Goal: Check status: Check status

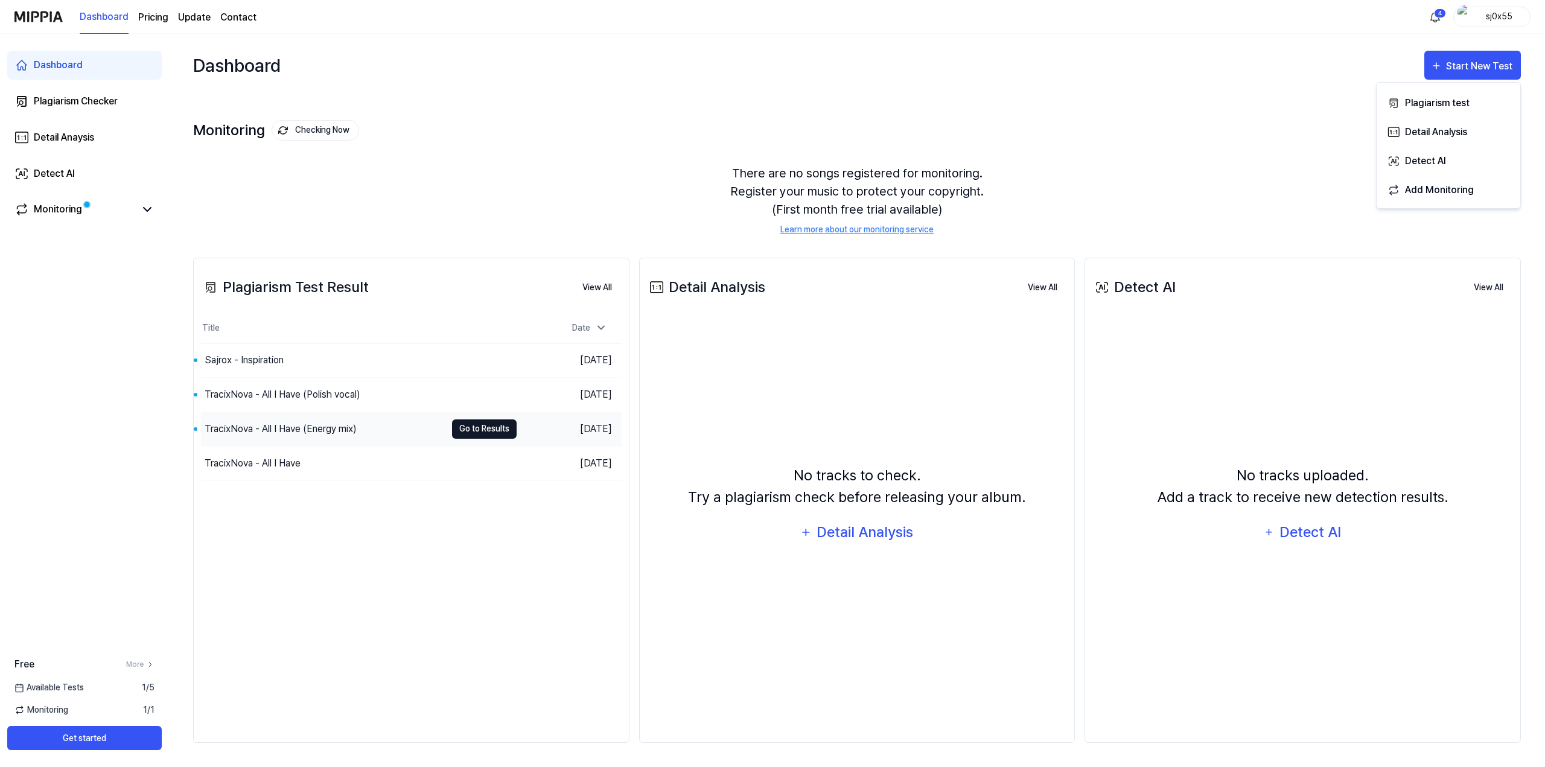
click at [493, 432] on button "Go to Results" at bounding box center [484, 429] width 65 height 19
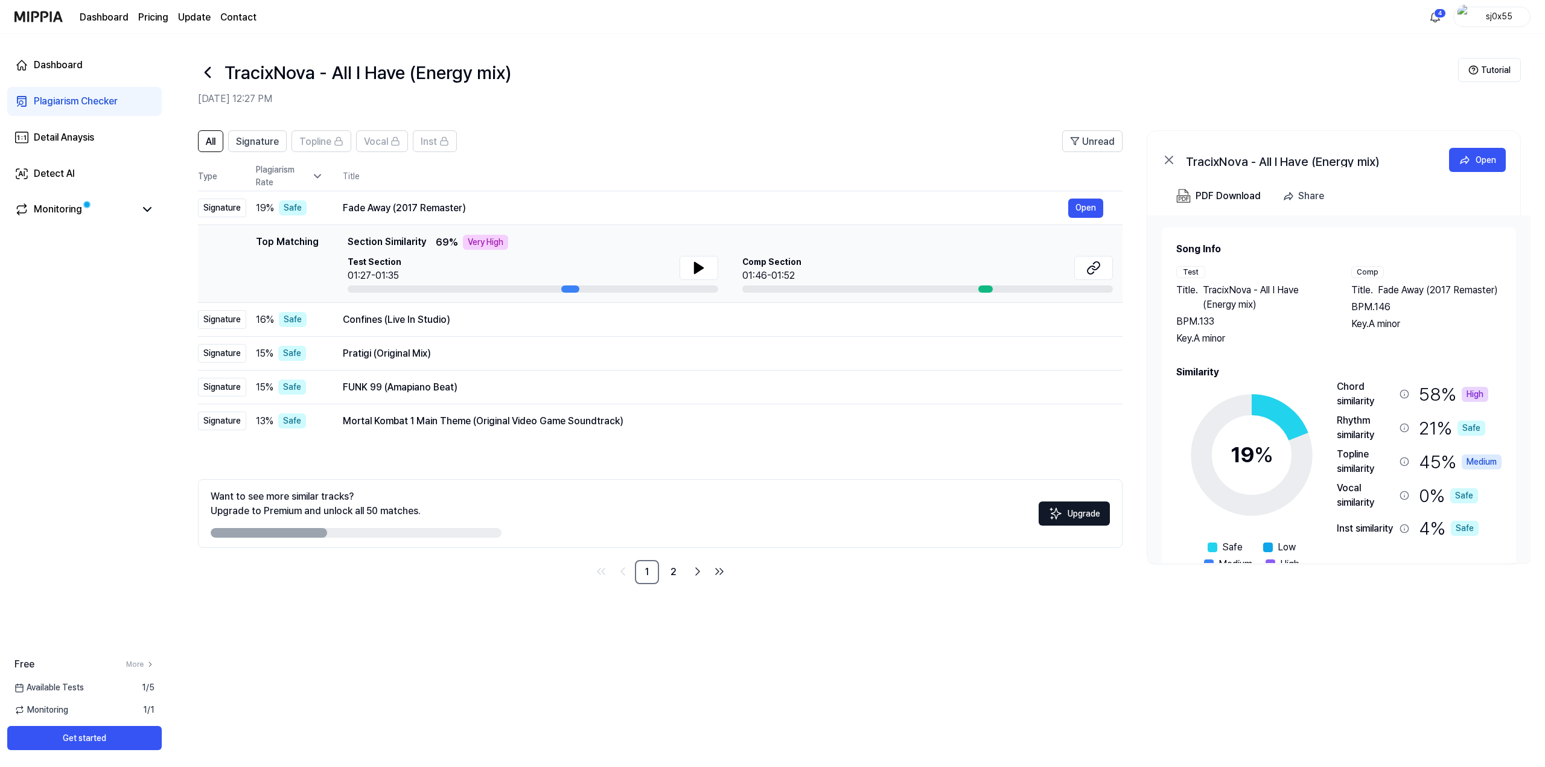
click at [205, 76] on icon at bounding box center [207, 72] width 19 height 19
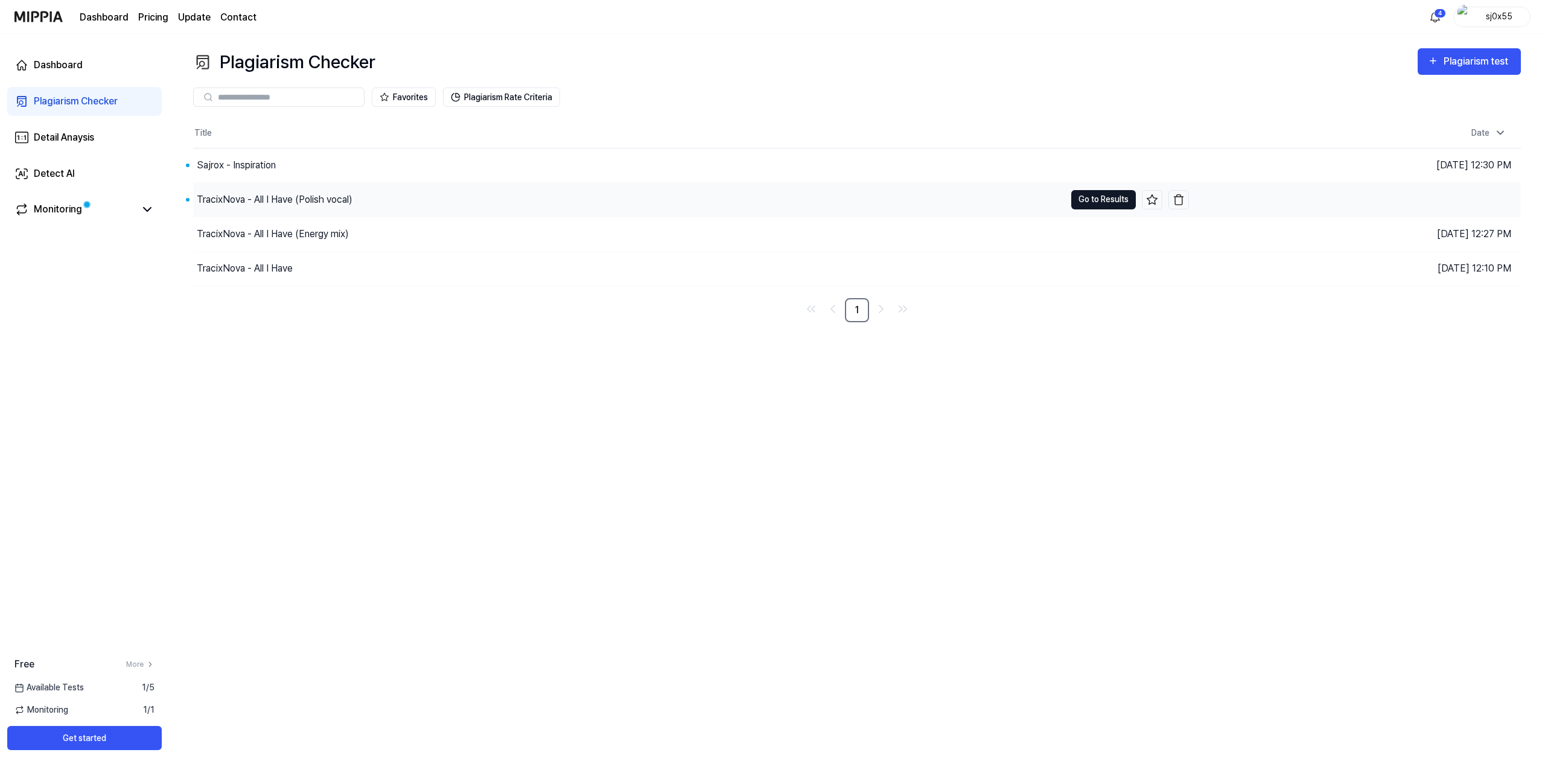
click at [1090, 197] on button "Go to Results" at bounding box center [1103, 199] width 65 height 19
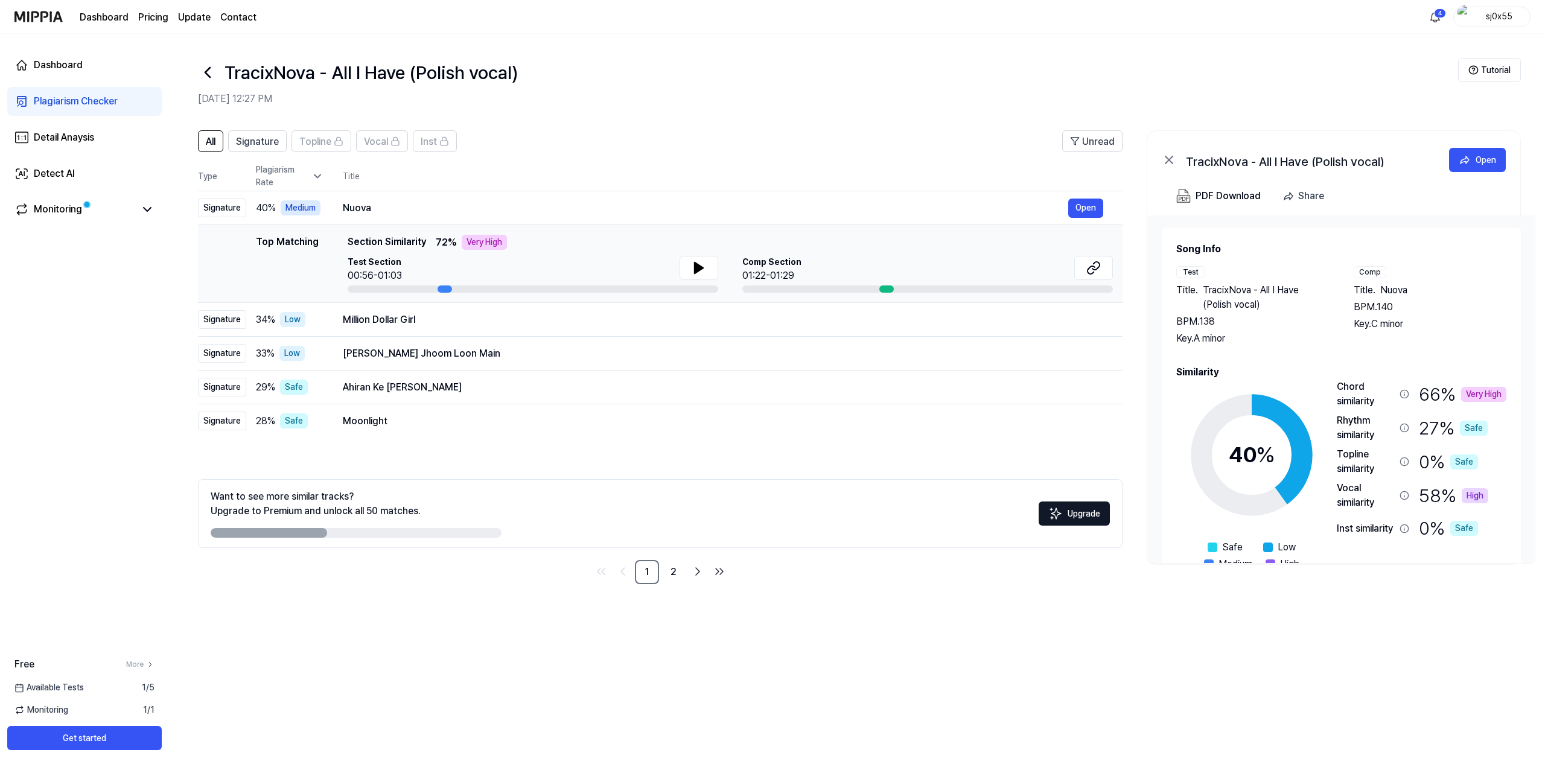
click at [1368, 493] on div "Vocal similarity" at bounding box center [1366, 495] width 58 height 29
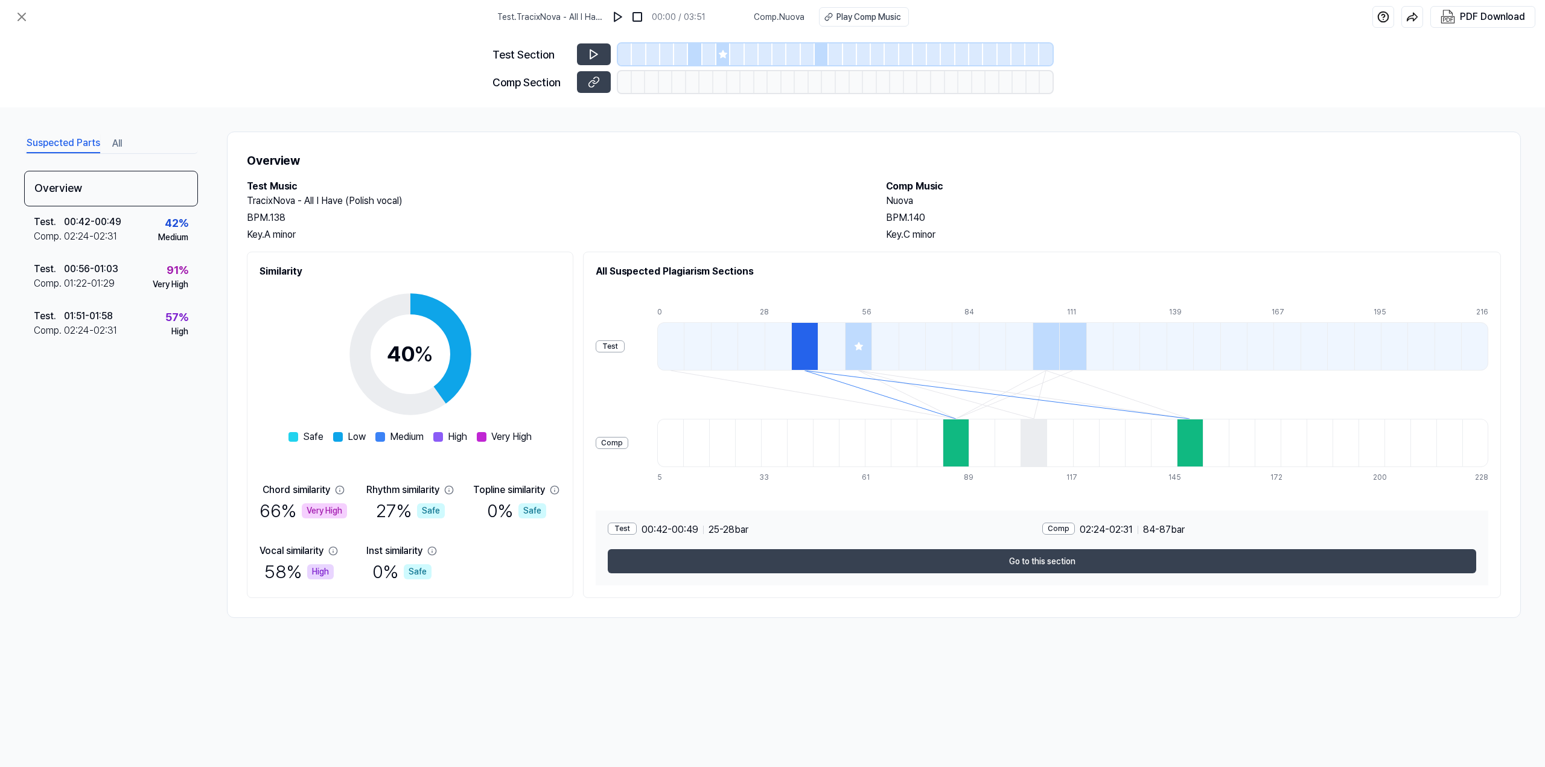
click at [799, 18] on span "Comp . Nuova" at bounding box center [779, 17] width 51 height 13
copy span "Nuova"
click at [863, 25] on button "Play Comp Music" at bounding box center [864, 16] width 90 height 19
click at [725, 56] on icon at bounding box center [723, 54] width 8 height 8
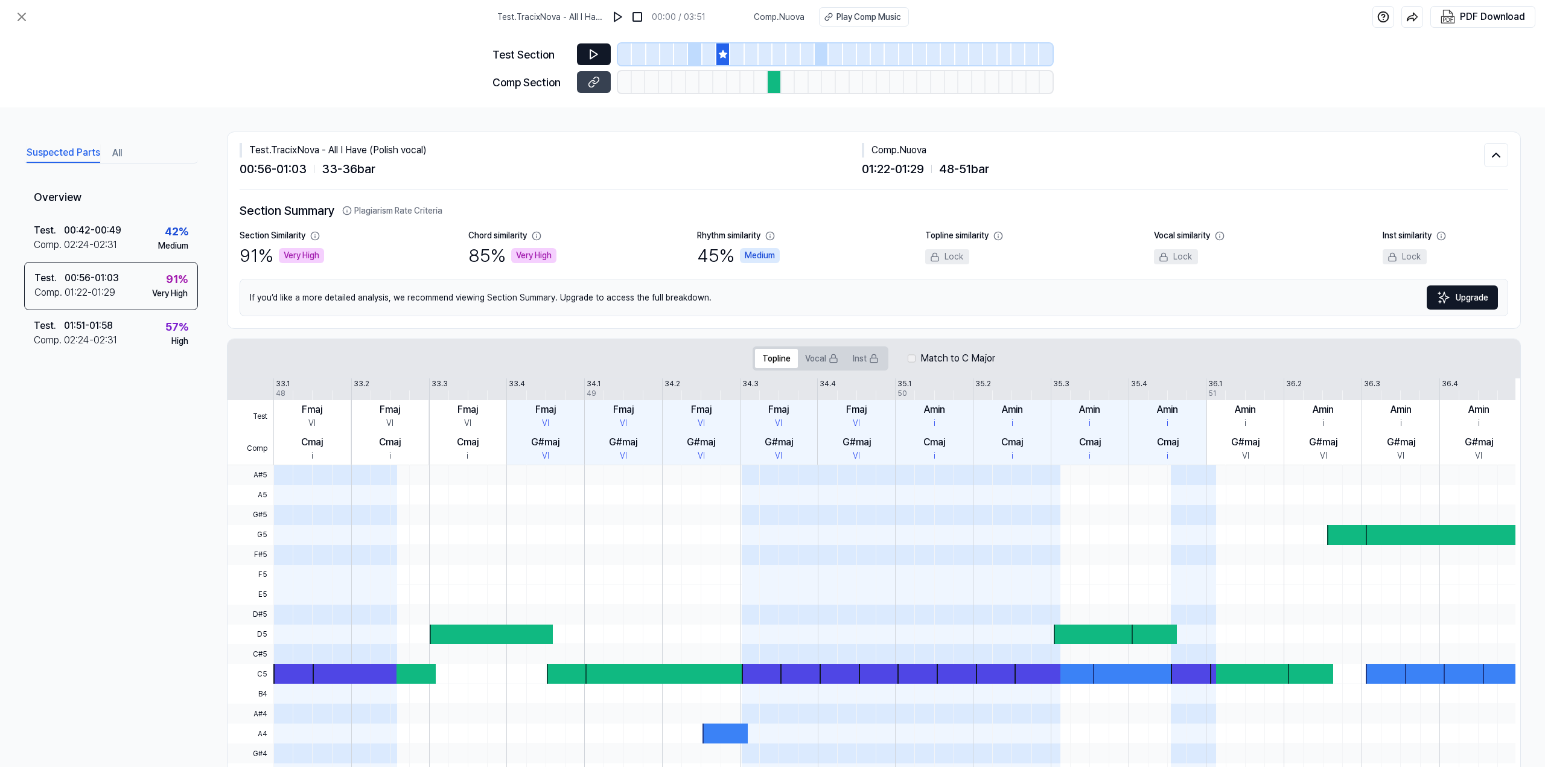
click at [585, 56] on button at bounding box center [594, 54] width 34 height 22
click at [724, 53] on icon at bounding box center [723, 54] width 8 height 8
click at [699, 54] on div at bounding box center [695, 54] width 14 height 22
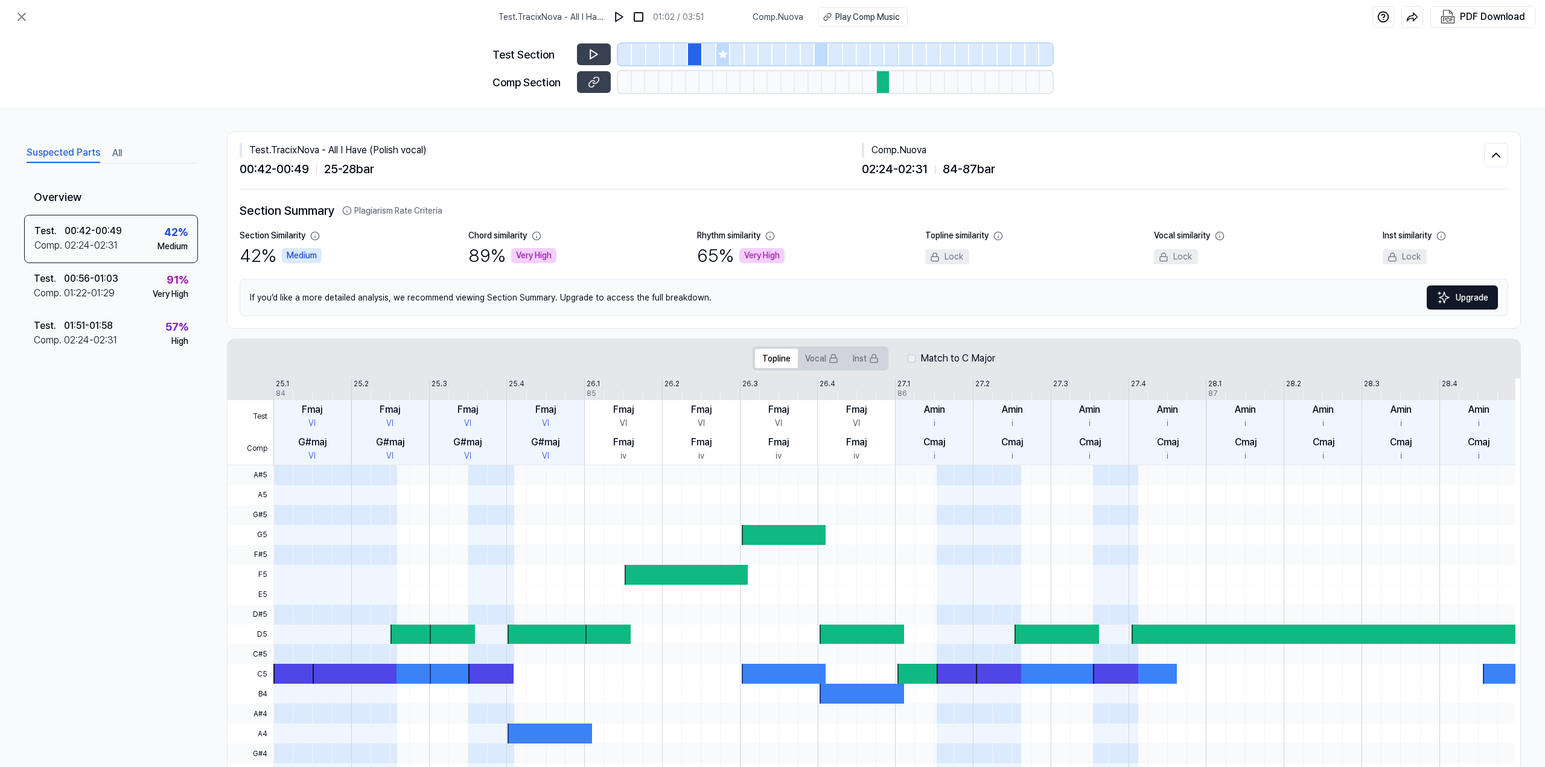
click at [726, 56] on icon at bounding box center [723, 54] width 10 height 10
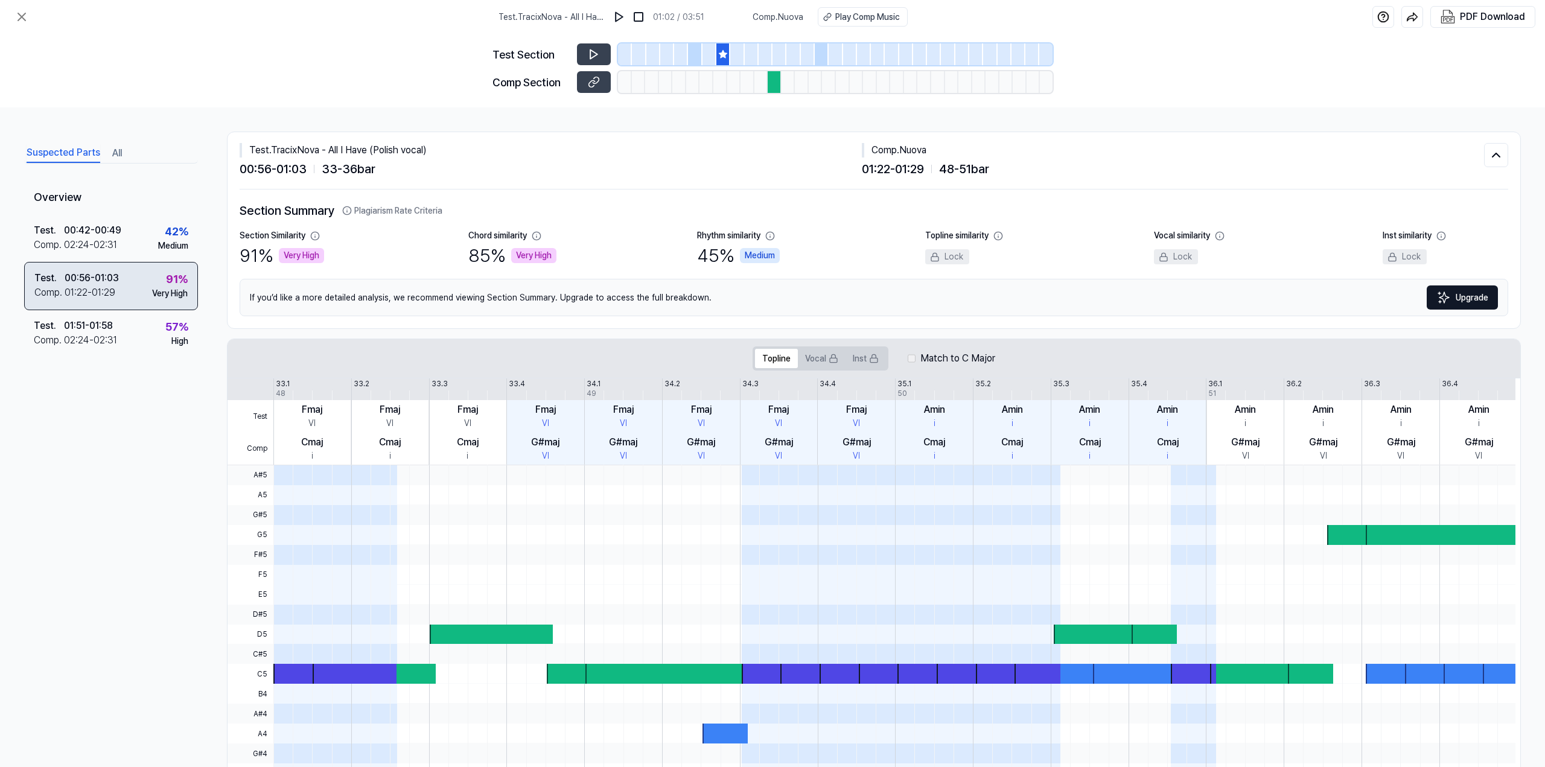
click at [118, 289] on div "Comp . 01:22 - 01:29" at bounding box center [76, 293] width 85 height 14
click at [587, 57] on button at bounding box center [594, 54] width 34 height 22
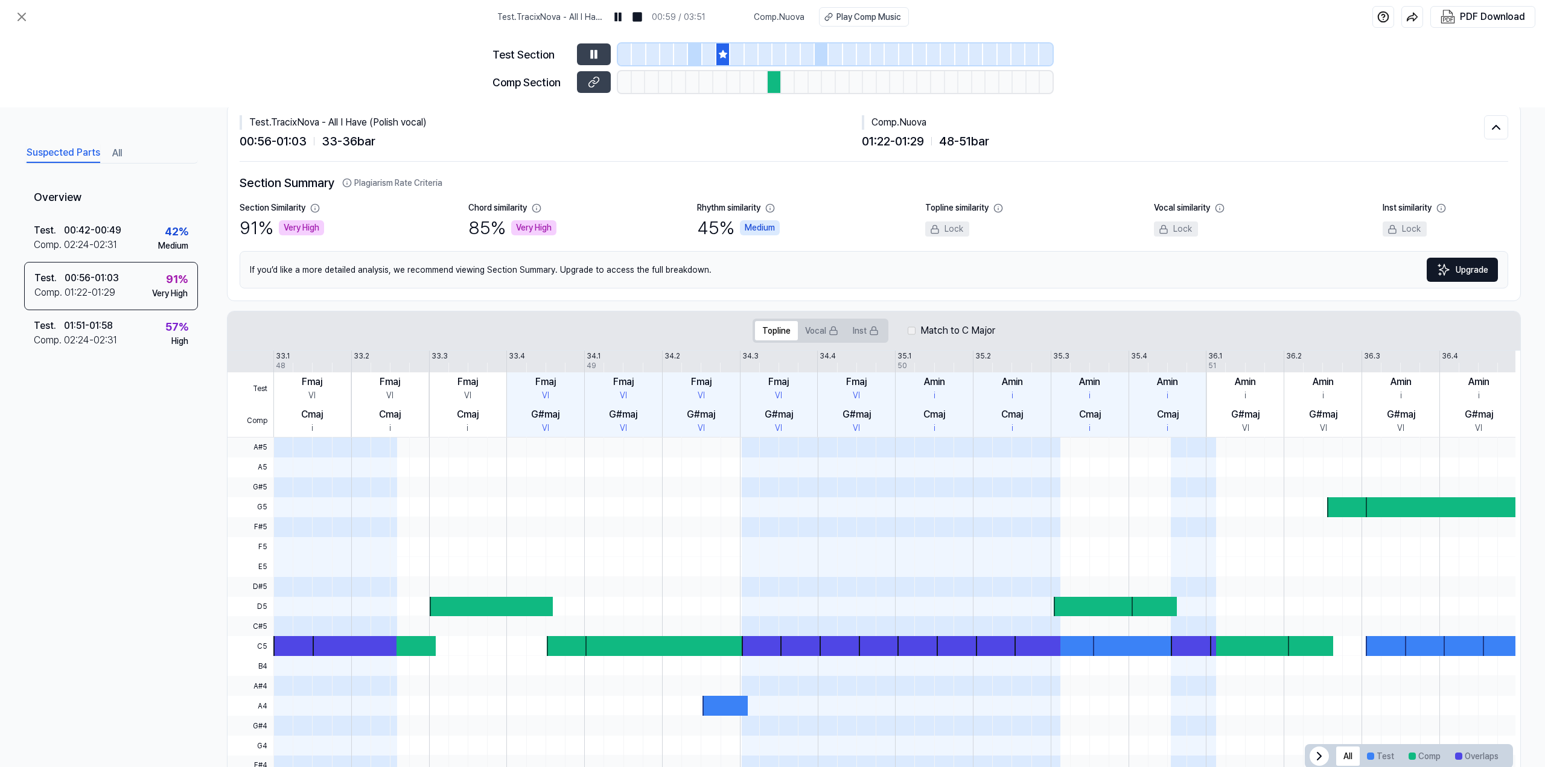
scroll to position [1, 0]
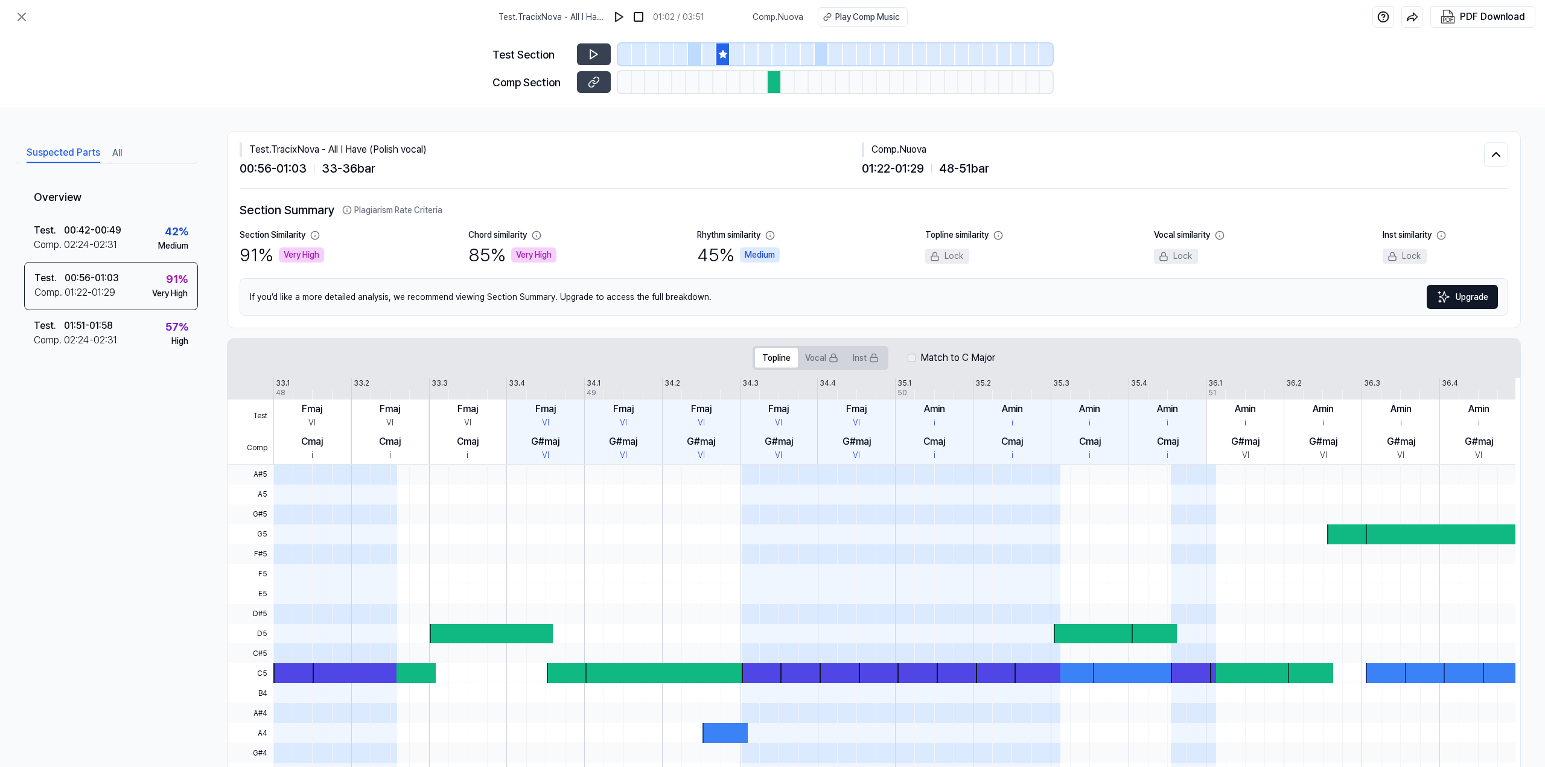
click at [697, 55] on div at bounding box center [695, 54] width 14 height 22
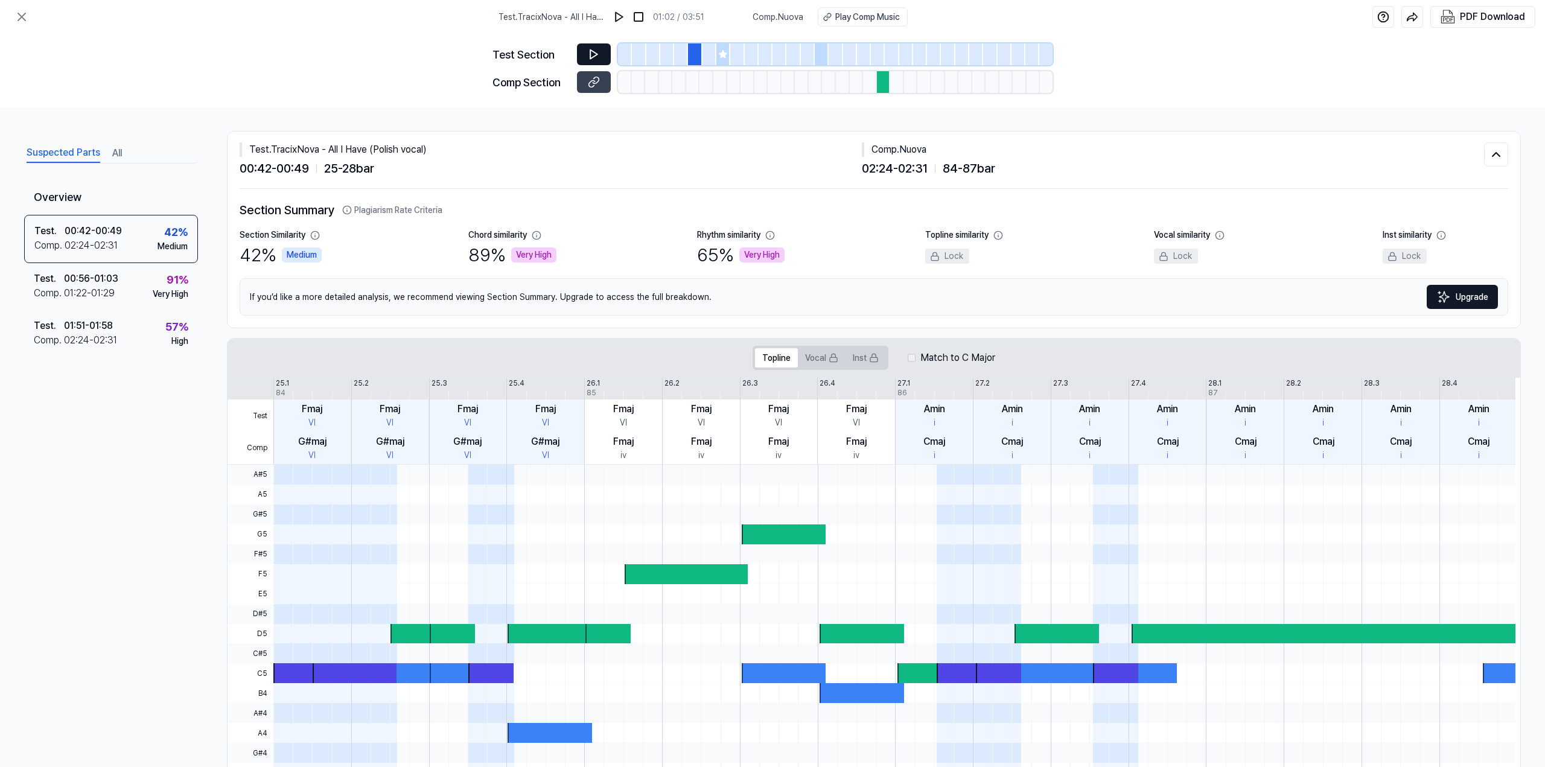
drag, startPoint x: 595, startPoint y: 52, endPoint x: 608, endPoint y: 53, distance: 13.3
click at [596, 53] on icon at bounding box center [594, 54] width 12 height 12
click at [16, 17] on icon at bounding box center [21, 17] width 14 height 14
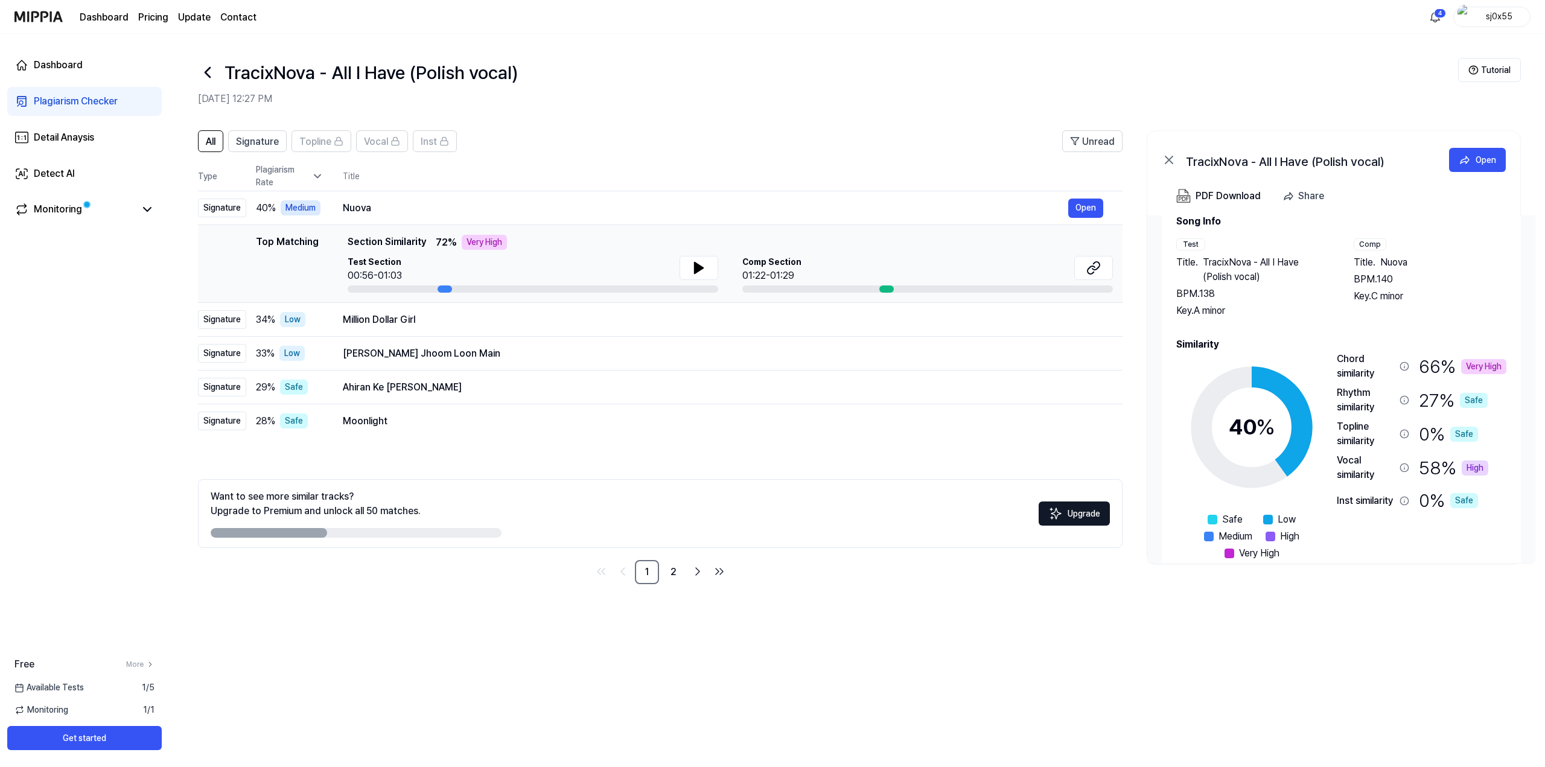
scroll to position [52, 0]
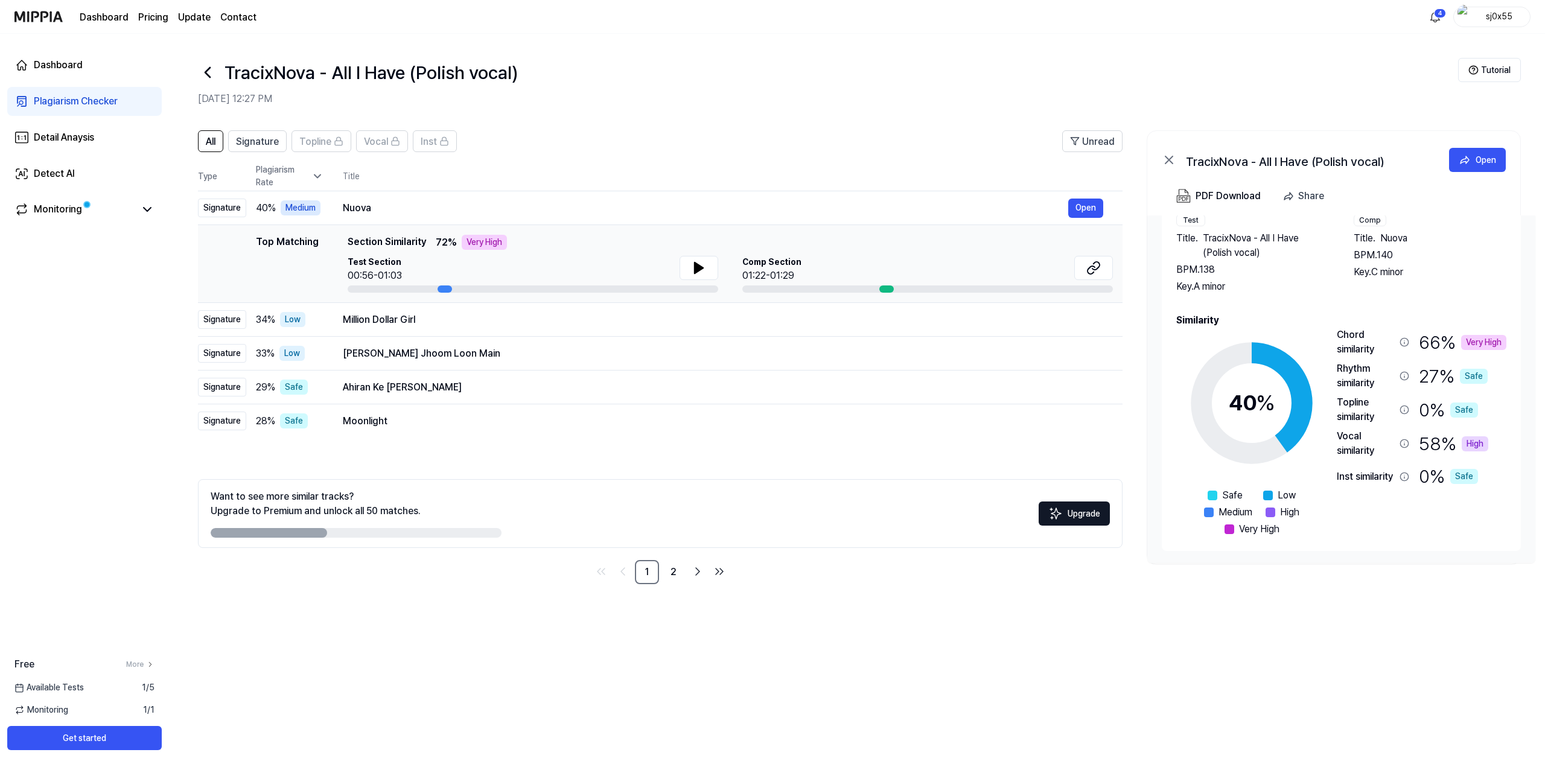
click at [1292, 373] on circle at bounding box center [1252, 403] width 101 height 101
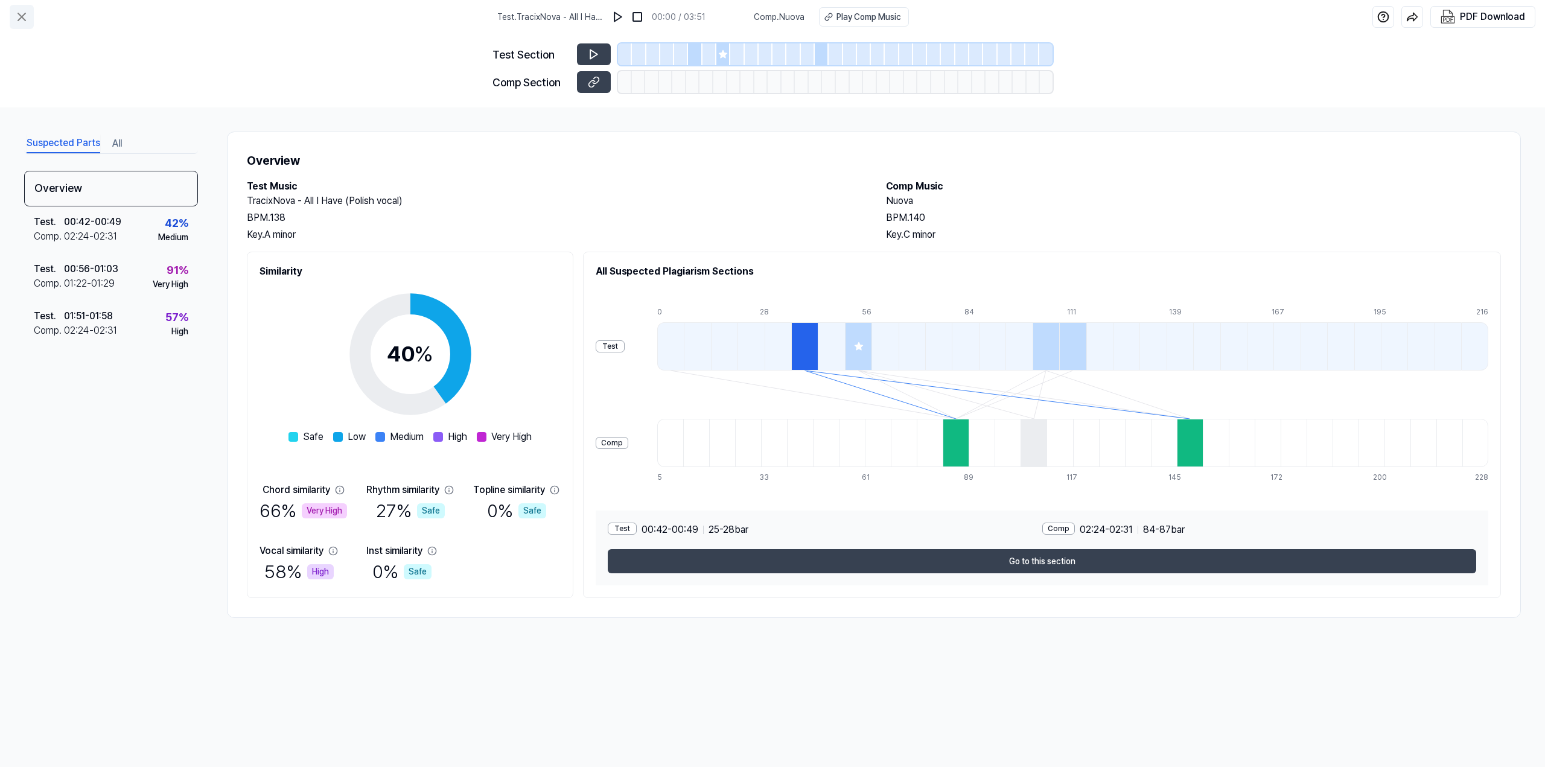
click at [22, 20] on icon at bounding box center [21, 17] width 14 height 14
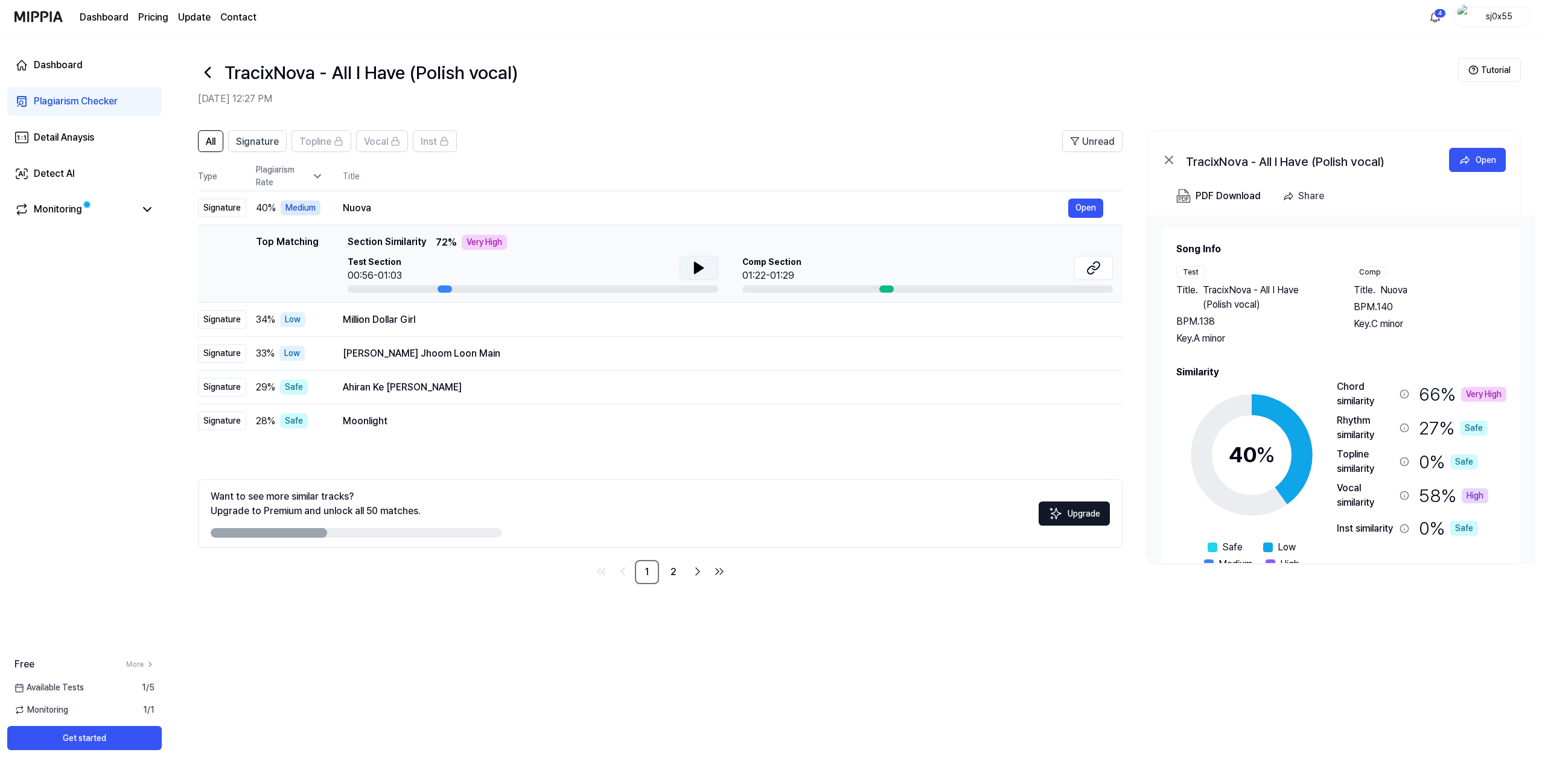
click at [697, 263] on icon at bounding box center [699, 268] width 14 height 14
drag, startPoint x: 444, startPoint y: 317, endPoint x: 339, endPoint y: 320, distance: 105.7
click at [339, 320] on td "Million Dollar Girl Open" at bounding box center [723, 320] width 799 height 34
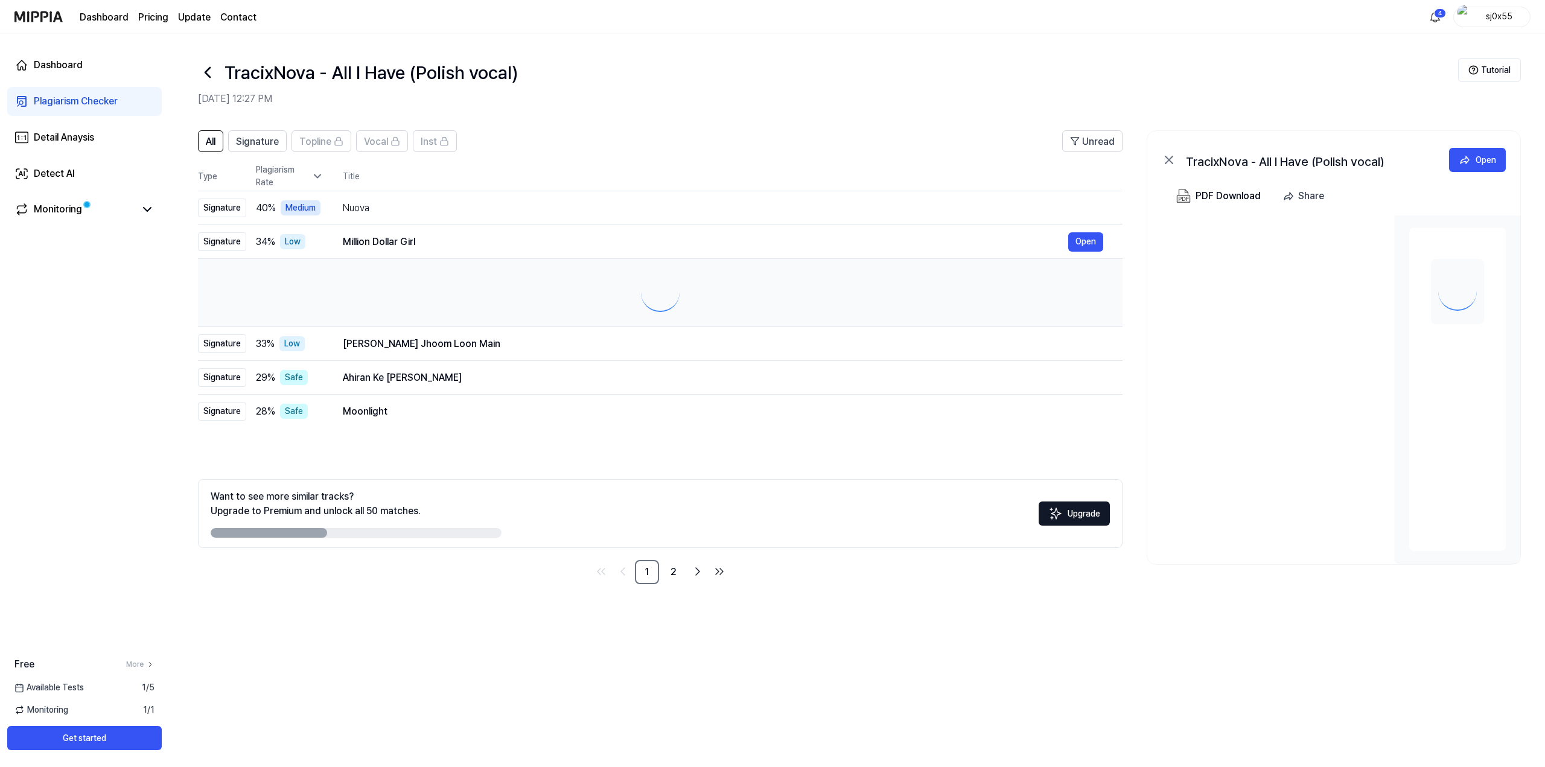
drag, startPoint x: 339, startPoint y: 320, endPoint x: 397, endPoint y: 319, distance: 58.0
click at [397, 319] on td at bounding box center [660, 293] width 925 height 68
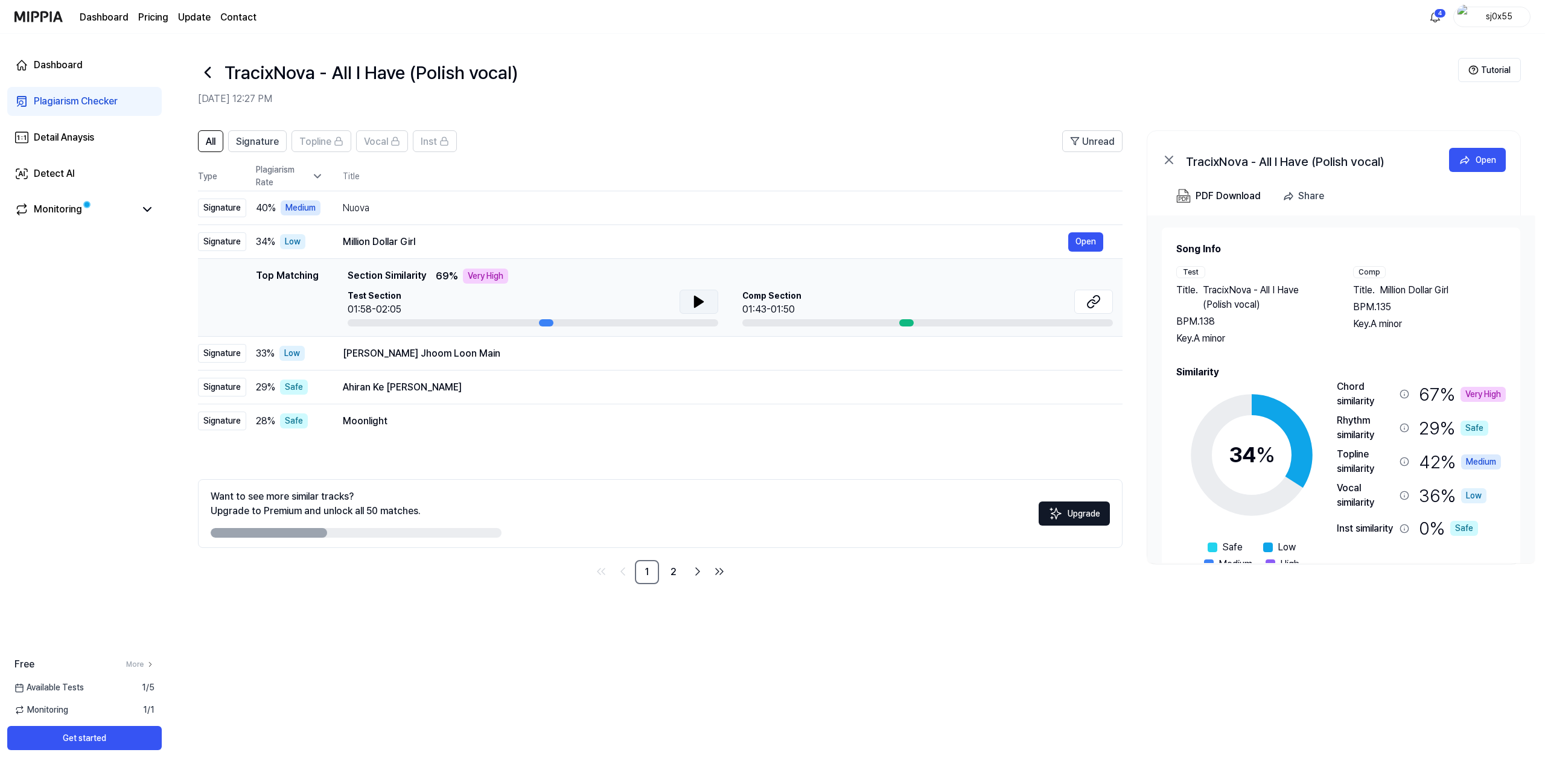
click at [698, 299] on icon at bounding box center [699, 301] width 8 height 11
click at [1090, 297] on icon at bounding box center [1094, 302] width 14 height 14
click at [698, 308] on icon at bounding box center [699, 302] width 14 height 14
click at [479, 346] on div "[PERSON_NAME] Jhoom Loon Main" at bounding box center [706, 353] width 726 height 14
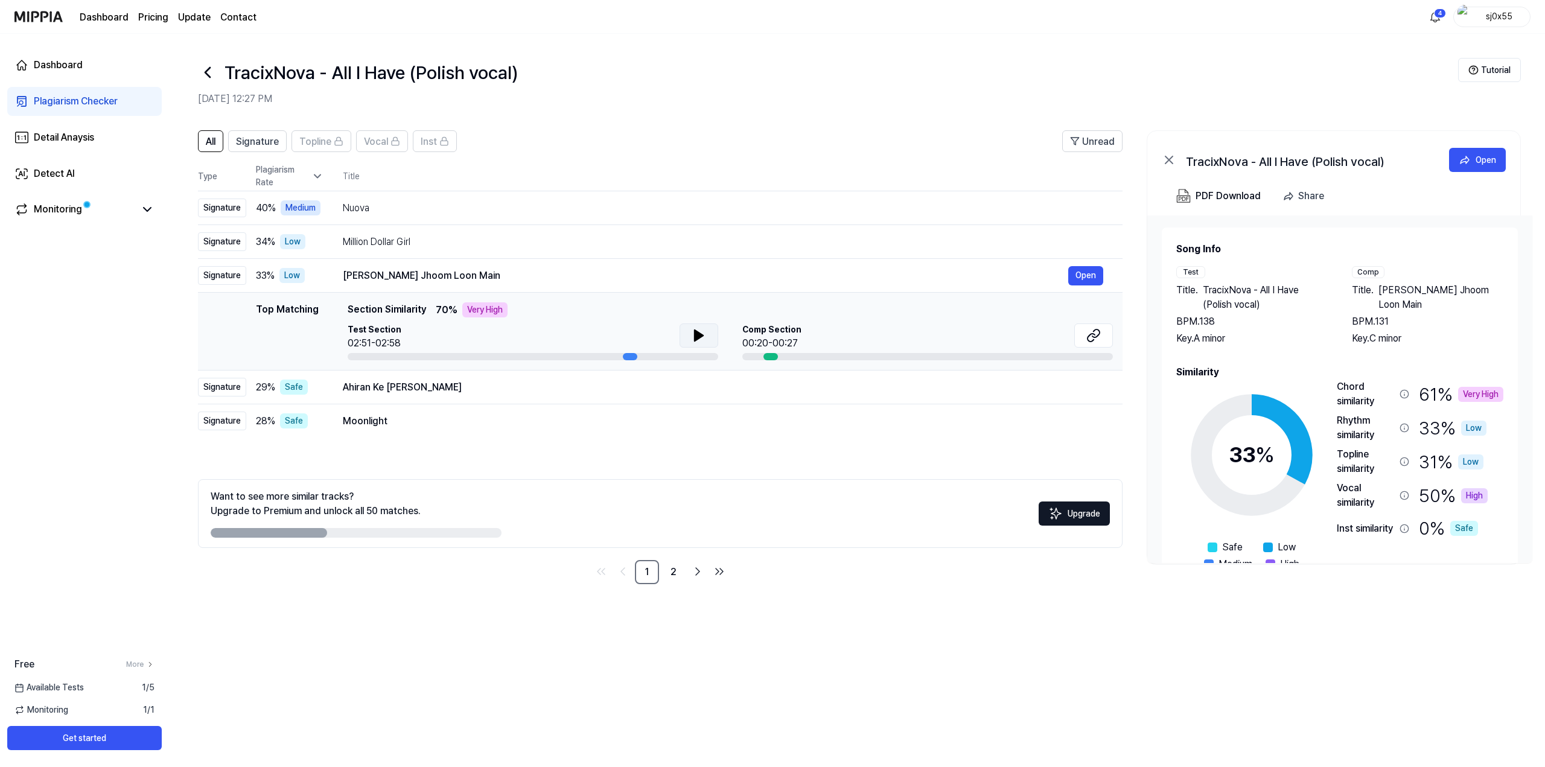
click at [695, 340] on icon at bounding box center [699, 335] width 8 height 11
click at [695, 333] on icon at bounding box center [696, 336] width 2 height 10
click at [1094, 334] on icon at bounding box center [1091, 338] width 7 height 8
click at [354, 394] on div "Ahiran Ke [PERSON_NAME]" at bounding box center [706, 387] width 726 height 14
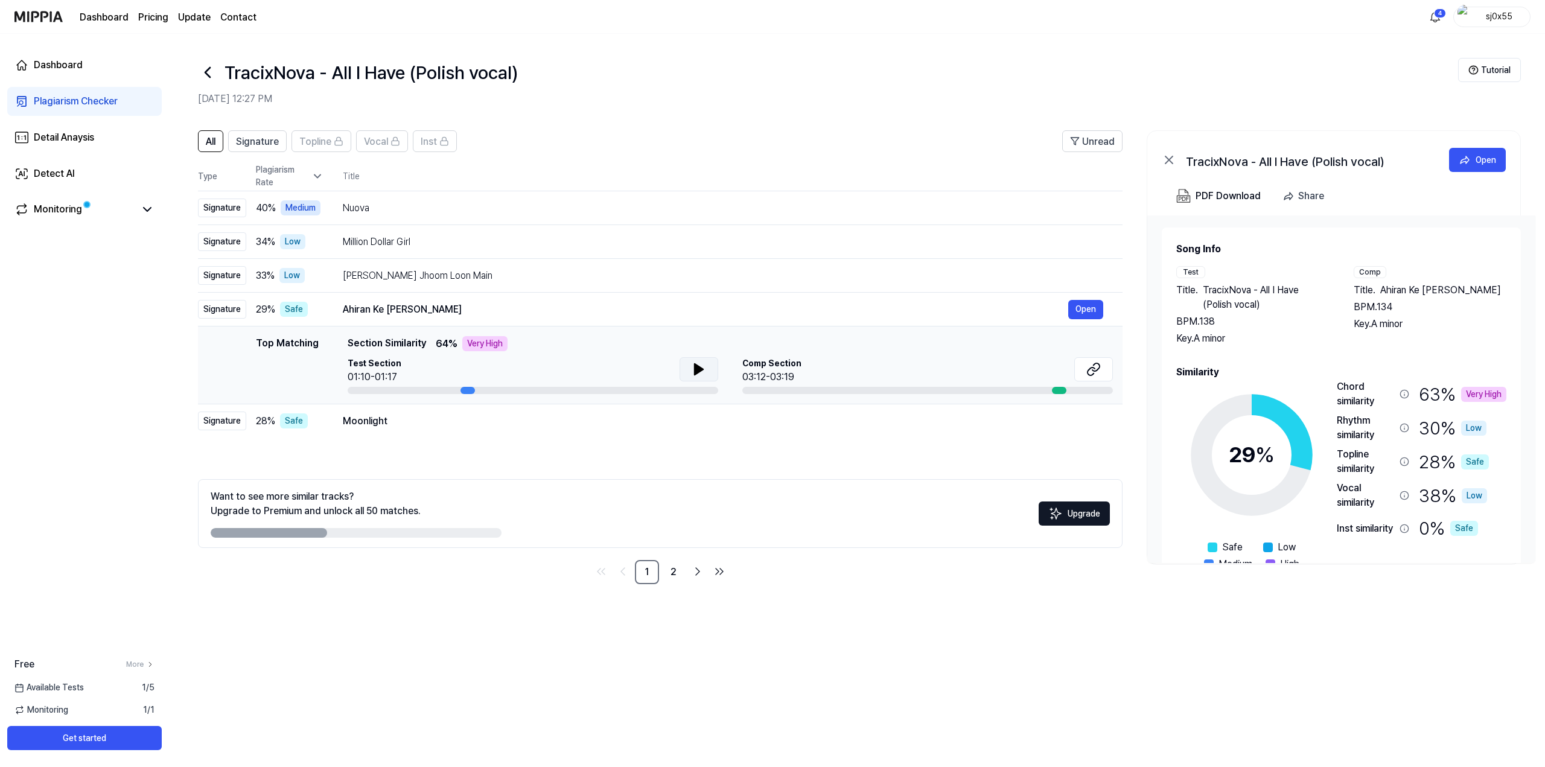
click at [697, 374] on icon at bounding box center [699, 369] width 14 height 14
click at [695, 370] on icon at bounding box center [696, 370] width 2 height 10
click at [1097, 369] on icon at bounding box center [1096, 367] width 7 height 8
click at [409, 424] on div "Moonlight" at bounding box center [706, 421] width 726 height 14
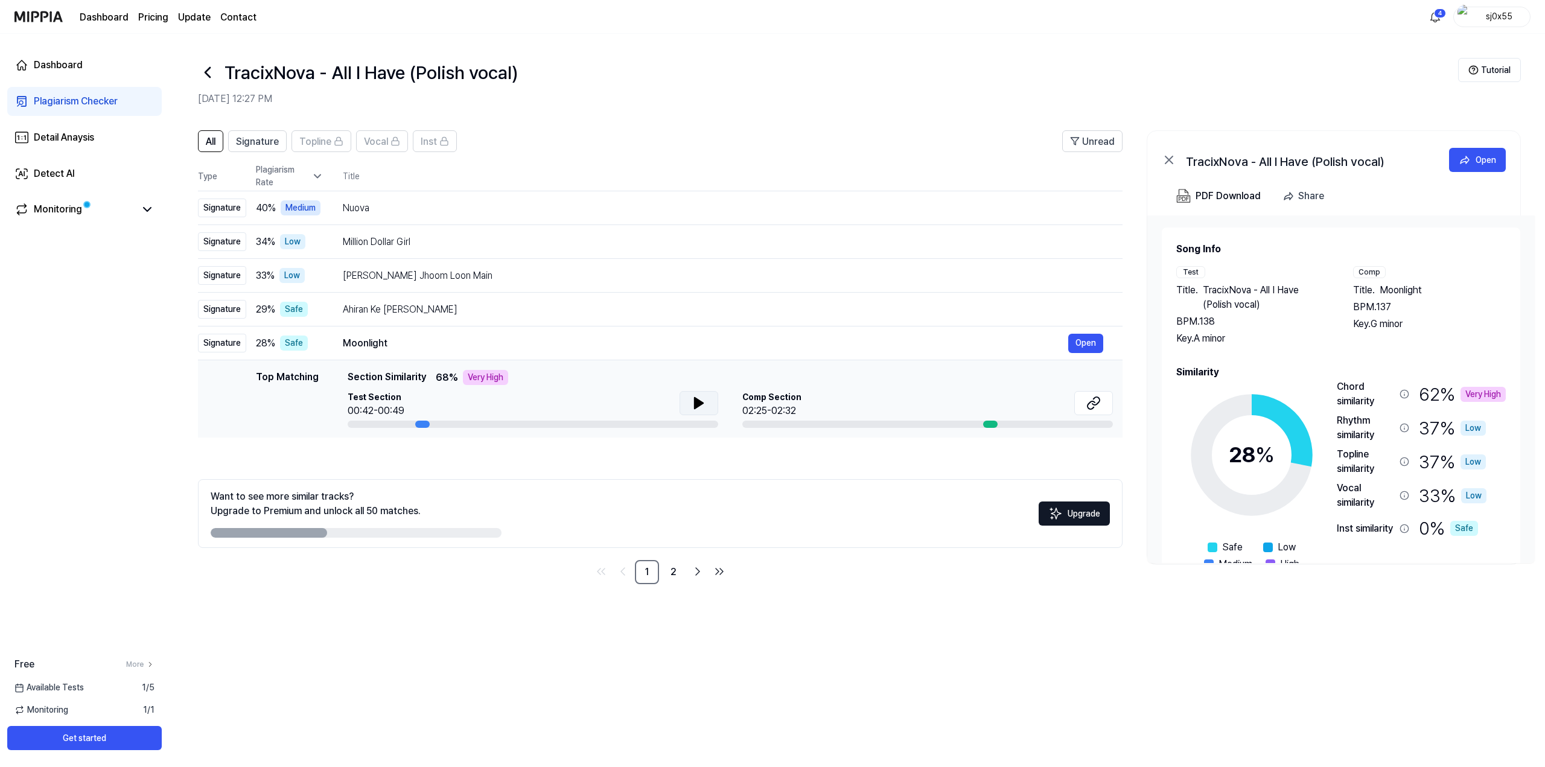
click at [704, 403] on icon at bounding box center [699, 403] width 14 height 14
click at [1081, 403] on button at bounding box center [1093, 403] width 39 height 24
click at [692, 401] on icon at bounding box center [699, 403] width 14 height 14
click at [413, 207] on div "Nuova" at bounding box center [706, 208] width 726 height 14
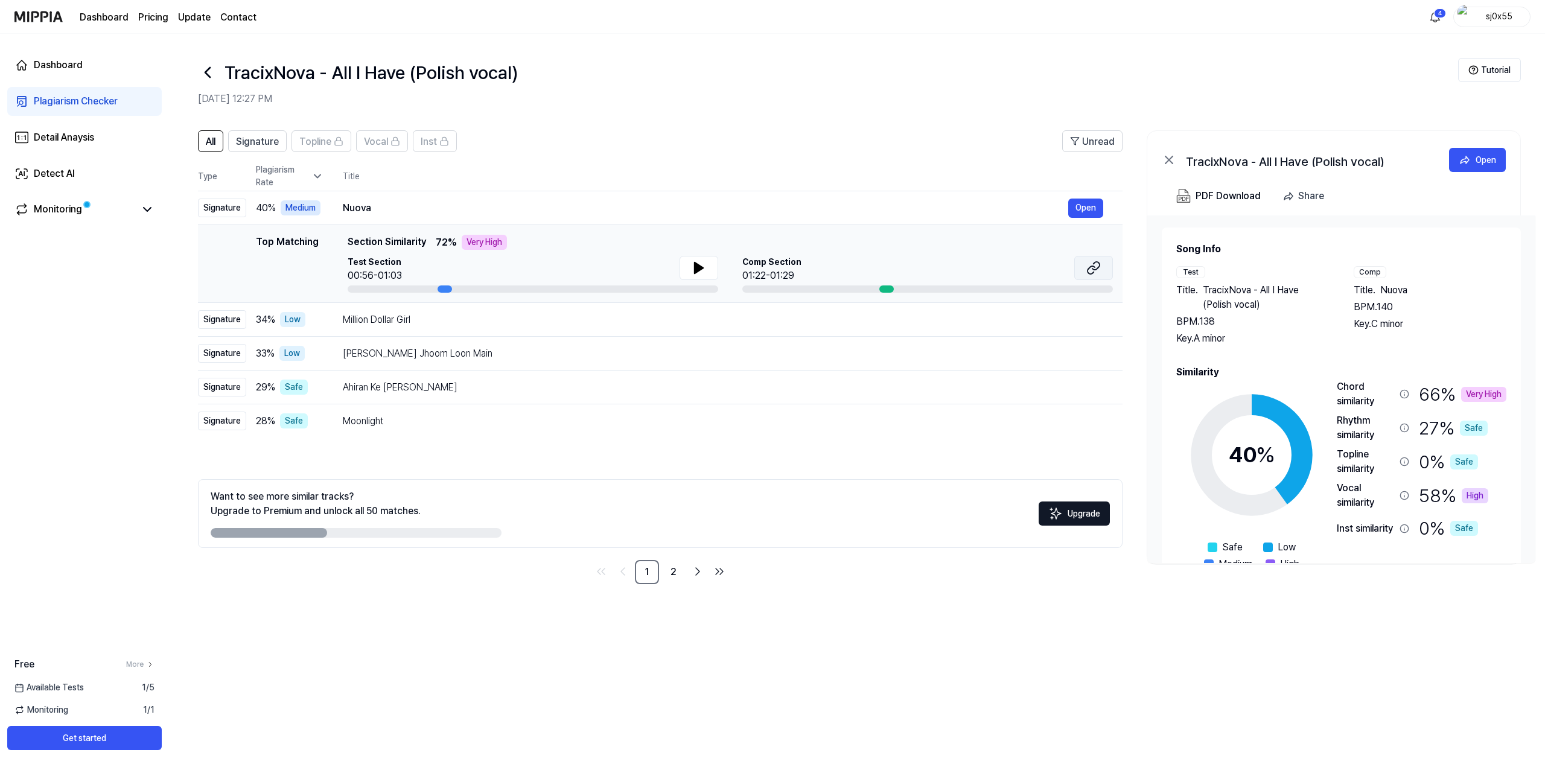
click at [1093, 271] on icon at bounding box center [1094, 268] width 14 height 14
click at [696, 268] on icon at bounding box center [699, 268] width 8 height 11
click at [698, 269] on icon at bounding box center [699, 268] width 14 height 14
click at [103, 24] on link "Dashboard" at bounding box center [104, 17] width 49 height 14
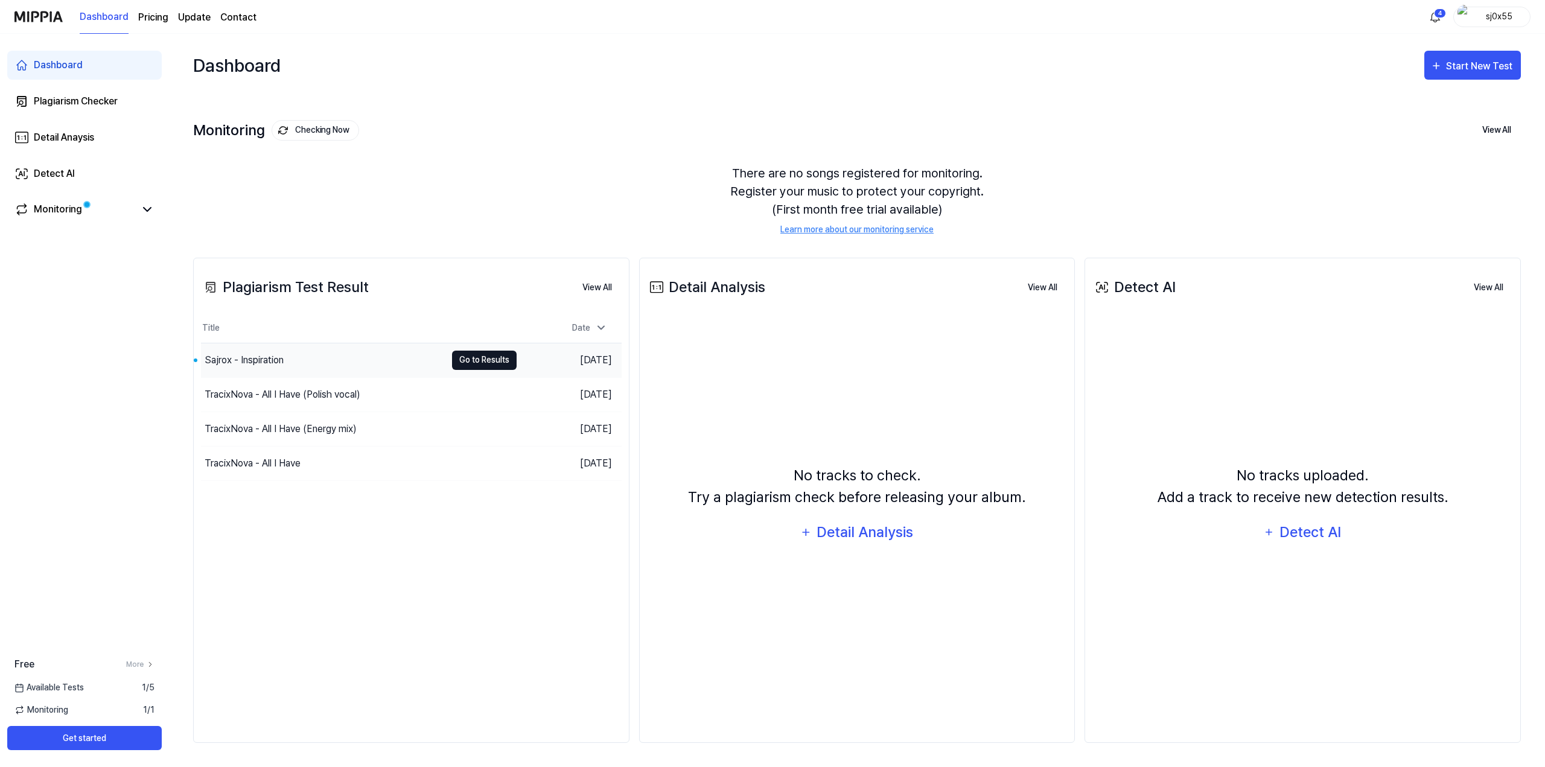
click at [477, 360] on button "Go to Results" at bounding box center [484, 360] width 65 height 19
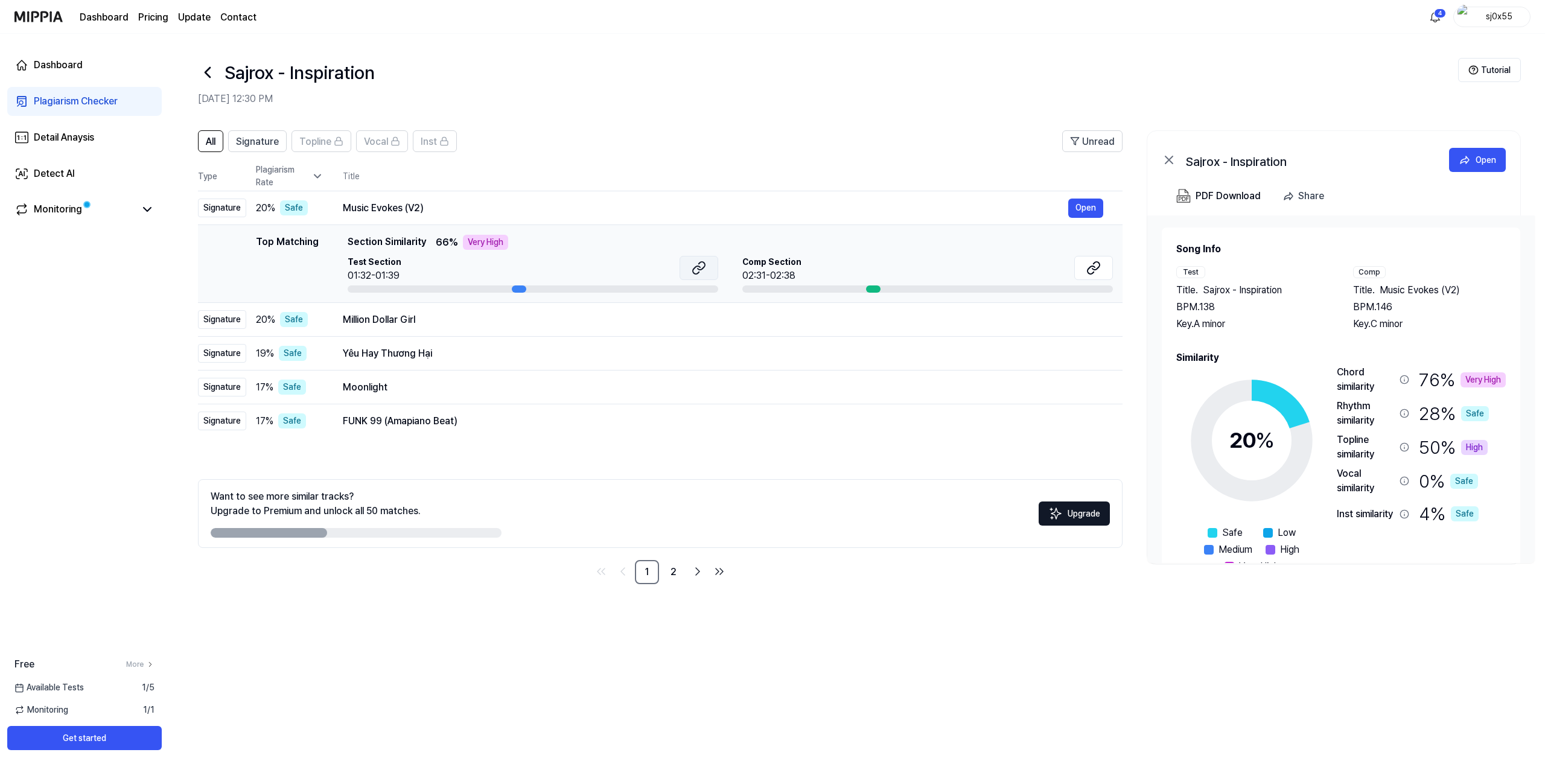
click at [703, 261] on icon at bounding box center [699, 268] width 14 height 14
click at [1097, 270] on icon at bounding box center [1096, 266] width 7 height 8
click at [413, 394] on div "Moonlight" at bounding box center [706, 387] width 726 height 14
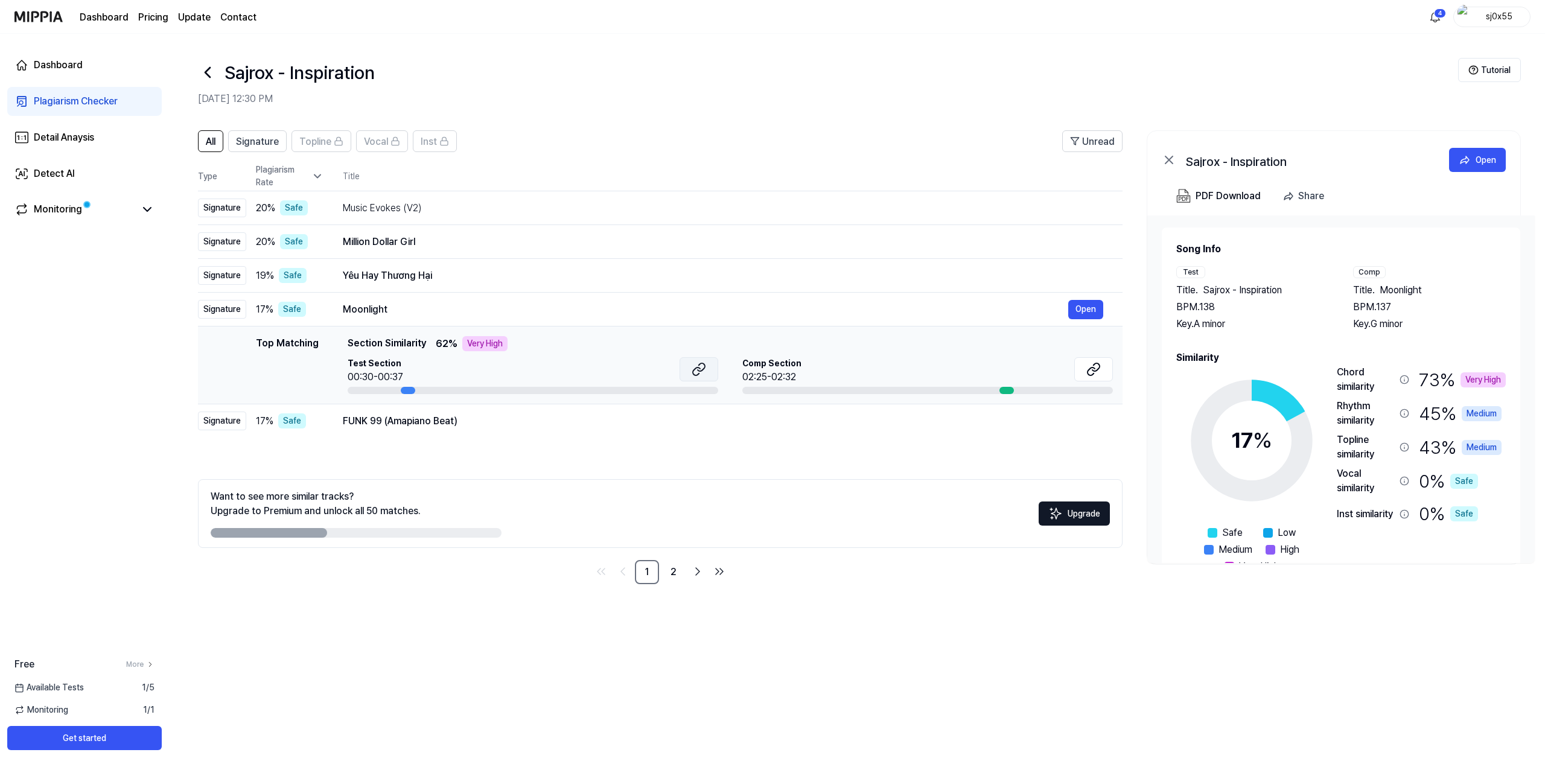
click at [709, 372] on button at bounding box center [699, 369] width 39 height 24
click at [1091, 369] on icon at bounding box center [1094, 369] width 14 height 14
